Goal: Understand process/instructions: Learn how to perform a task or action

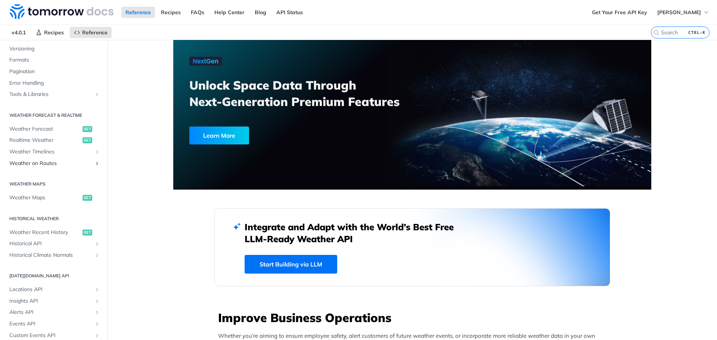
scroll to position [112, 0]
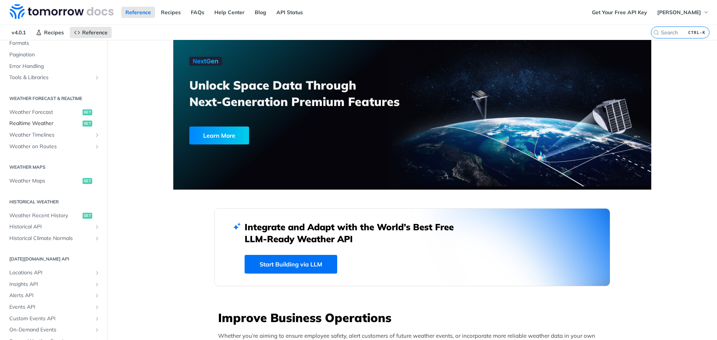
click at [39, 122] on span "Realtime Weather" at bounding box center [44, 123] width 71 height 7
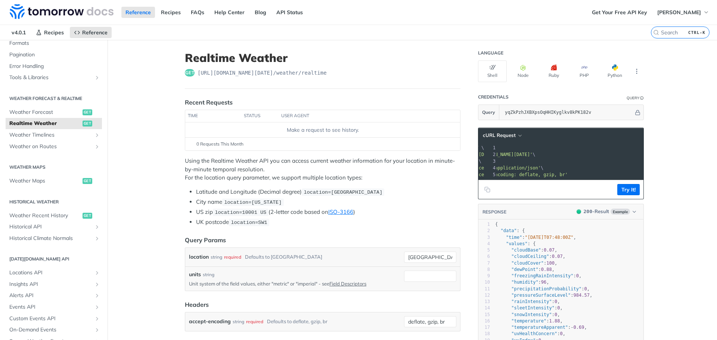
scroll to position [0, 76]
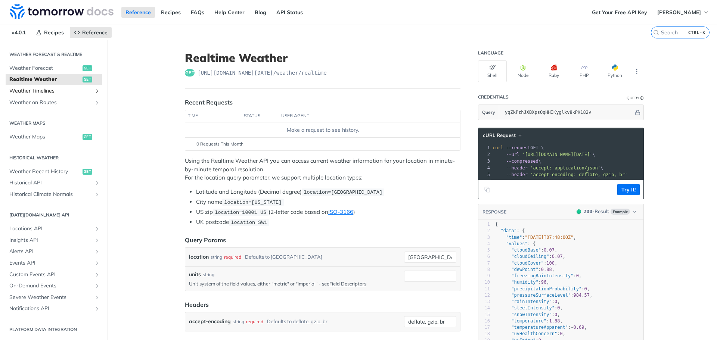
click at [29, 91] on span "Weather Timelines" at bounding box center [50, 90] width 83 height 7
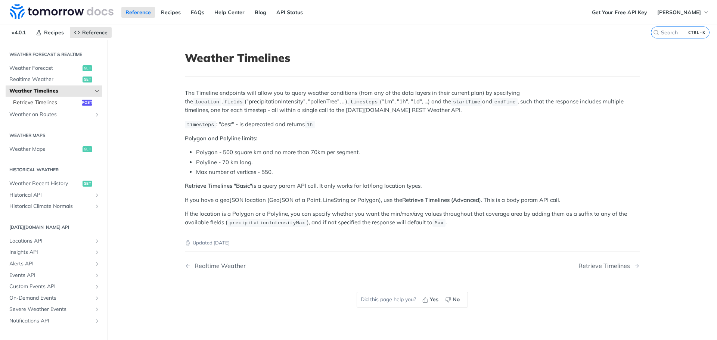
click at [29, 103] on span "Retrieve Timelines" at bounding box center [46, 102] width 67 height 7
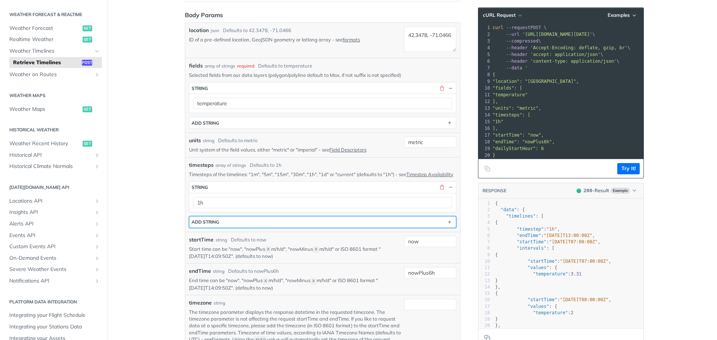
click at [282, 228] on button "ADD string" at bounding box center [322, 222] width 267 height 11
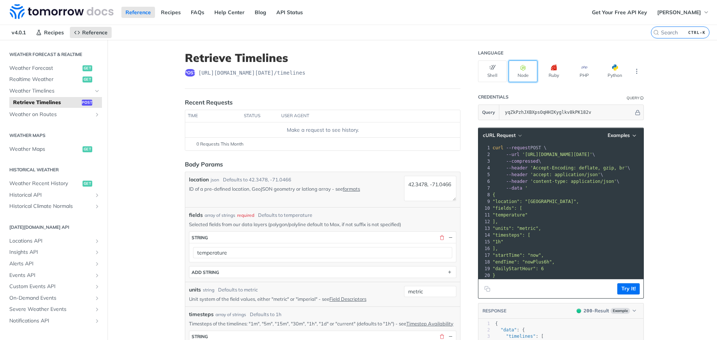
click at [527, 69] on button "Node" at bounding box center [523, 71] width 29 height 22
